Goal: Navigation & Orientation: Find specific page/section

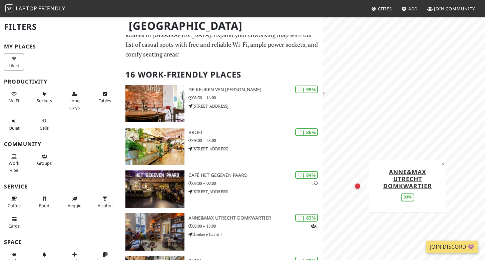
click at [358, 186] on div "Map marker" at bounding box center [357, 185] width 7 height 7
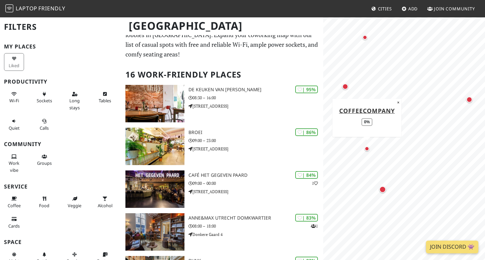
click at [368, 148] on div "Map marker" at bounding box center [367, 148] width 5 height 5
click at [353, 116] on div "Map marker" at bounding box center [354, 116] width 6 height 6
